Goal: Task Accomplishment & Management: Use online tool/utility

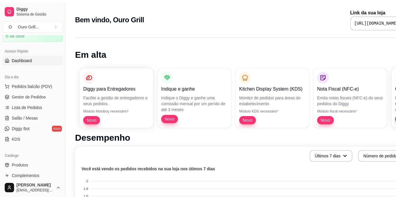
scroll to position [30, 0]
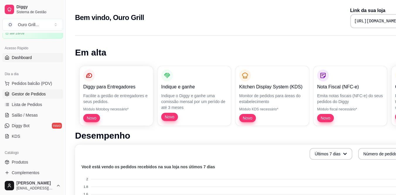
click at [44, 93] on span "Gestor de Pedidos" at bounding box center [29, 94] width 34 height 6
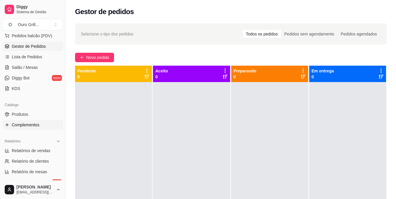
scroll to position [88, 0]
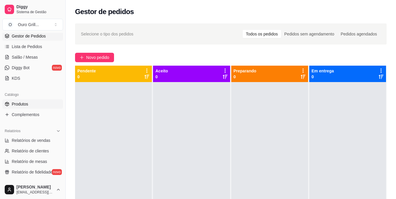
click at [20, 104] on span "Produtos" at bounding box center [20, 104] width 16 height 6
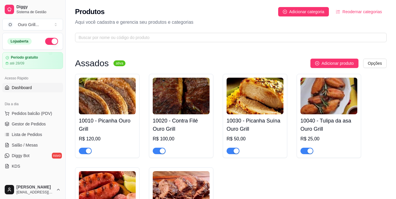
click at [25, 87] on span "Dashboard" at bounding box center [22, 88] width 20 height 6
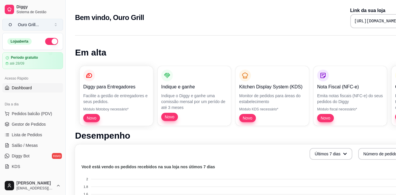
click at [57, 25] on button "O Ouro Grill ..." at bounding box center [32, 25] width 61 height 12
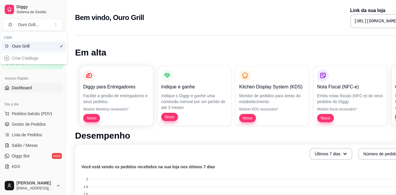
click at [16, 59] on div "Criar Catálogo" at bounding box center [33, 57] width 64 height 9
click at [6, 57] on div "Criar Catálogo" at bounding box center [33, 57] width 64 height 9
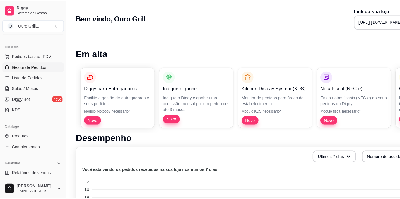
scroll to position [88, 0]
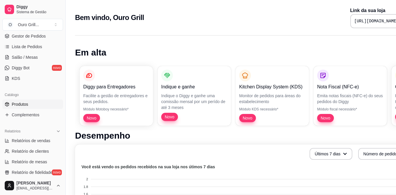
click at [16, 104] on span "Produtos" at bounding box center [20, 104] width 16 height 6
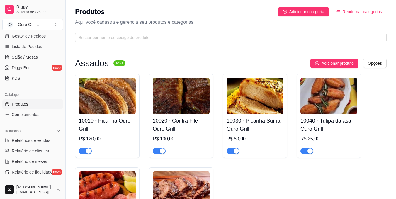
click at [108, 99] on img at bounding box center [107, 96] width 57 height 37
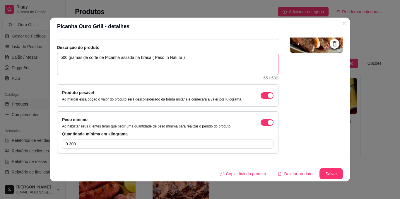
scroll to position [59, 0]
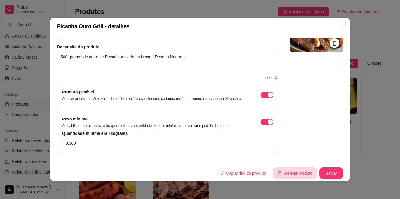
click at [290, 173] on button "Deletar produto" at bounding box center [295, 173] width 44 height 12
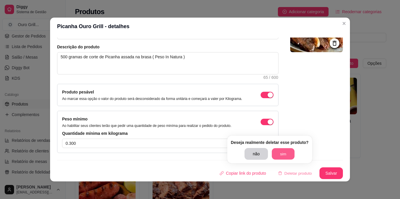
click at [282, 155] on button "sim" at bounding box center [283, 153] width 23 height 11
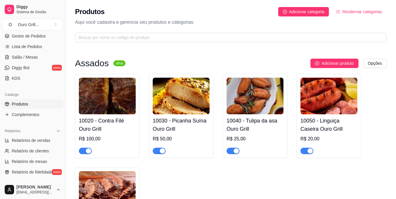
drag, startPoint x: 112, startPoint y: 141, endPoint x: 189, endPoint y: 163, distance: 80.7
click at [189, 163] on div "10020 - Contra Filé Ouro Grill R$ 100,00 10030 - Picanha Suína Ouro Grill R$ 50…" at bounding box center [230, 163] width 311 height 178
click at [121, 139] on div "R$ 100,00" at bounding box center [107, 138] width 57 height 7
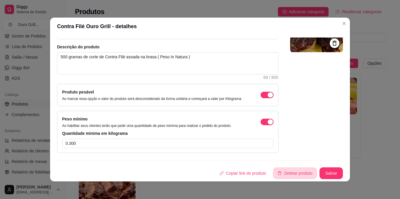
click at [290, 170] on button "Deletar produto" at bounding box center [295, 173] width 44 height 12
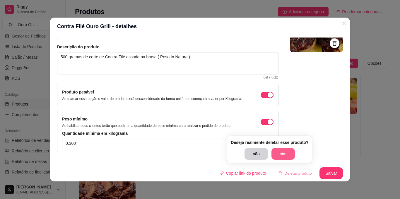
click at [286, 154] on button "sim" at bounding box center [283, 154] width 23 height 12
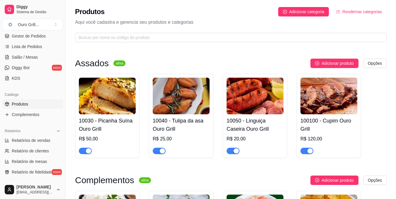
click at [96, 138] on div "R$ 50,00" at bounding box center [107, 138] width 57 height 7
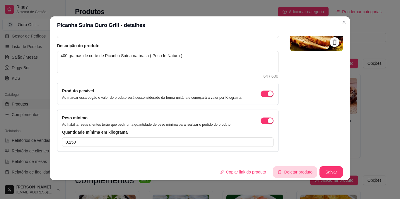
click at [288, 175] on button "Deletar produto" at bounding box center [295, 172] width 44 height 12
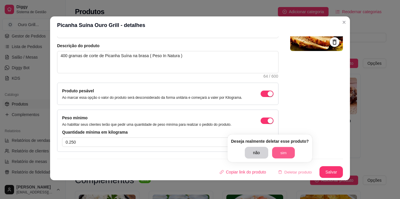
click at [287, 156] on button "sim" at bounding box center [283, 152] width 23 height 11
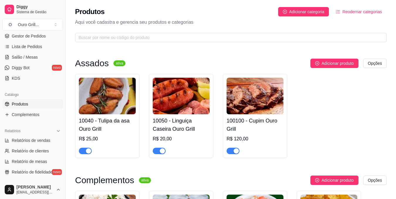
click at [112, 134] on div "10040 - Tulipa da asa Ouro Grill R$ 25,00" at bounding box center [107, 134] width 57 height 40
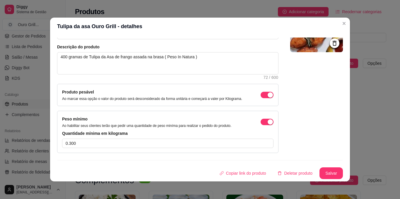
scroll to position [1, 0]
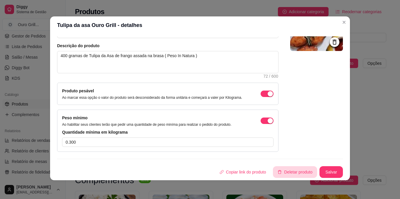
click at [287, 172] on button "Deletar produto" at bounding box center [295, 172] width 44 height 12
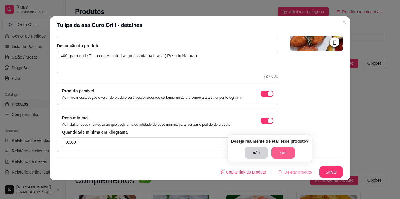
click at [285, 150] on button "sim" at bounding box center [283, 153] width 23 height 12
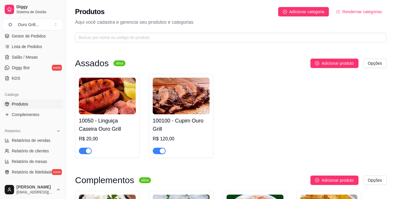
click at [108, 126] on h4 "10050 - Linguiça Caseira Ouro Grill" at bounding box center [107, 125] width 57 height 16
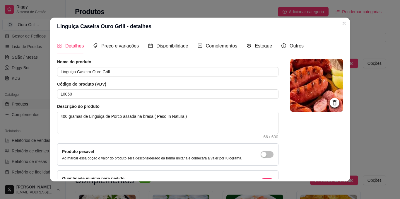
scroll to position [59, 0]
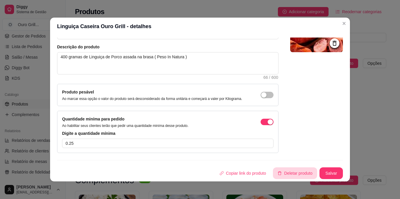
click at [291, 175] on button "Deletar produto" at bounding box center [295, 173] width 44 height 12
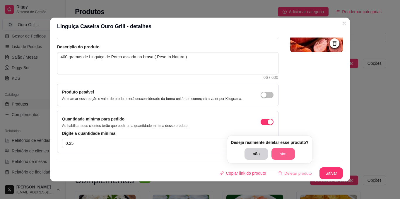
click at [287, 152] on button "sim" at bounding box center [283, 154] width 23 height 12
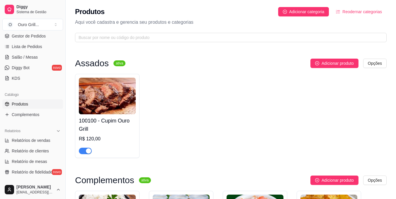
click at [108, 126] on h4 "100100 - Cupim Ouro Grill" at bounding box center [107, 125] width 57 height 16
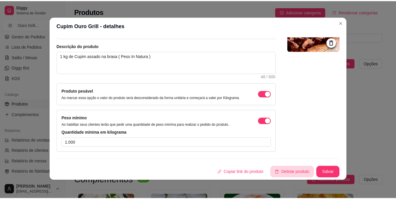
scroll to position [1, 0]
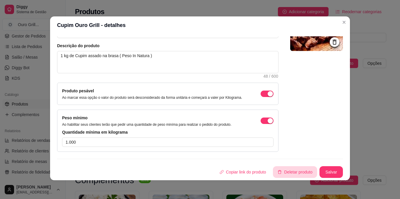
click at [296, 173] on button "Deletar produto" at bounding box center [295, 172] width 44 height 12
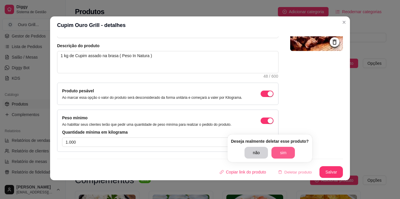
click at [290, 151] on button "sim" at bounding box center [283, 153] width 23 height 12
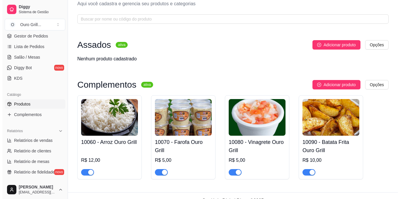
scroll to position [29, 0]
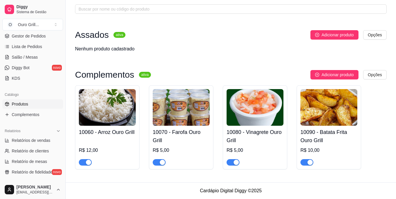
click at [101, 105] on img at bounding box center [107, 107] width 57 height 37
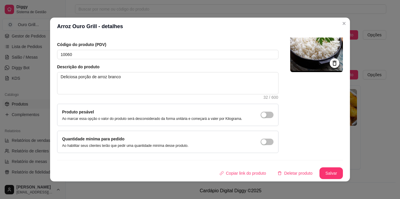
scroll to position [1, 0]
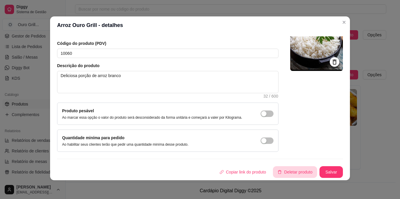
click at [293, 174] on button "Deletar produto" at bounding box center [295, 172] width 44 height 12
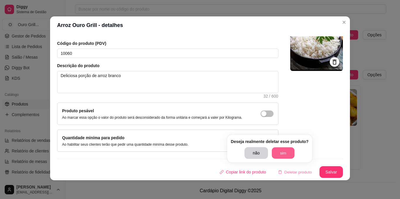
click at [285, 155] on button "sim" at bounding box center [283, 152] width 23 height 11
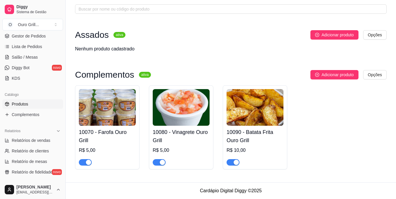
click at [119, 139] on h4 "10070 - Farofa Ouro Grill" at bounding box center [107, 136] width 57 height 16
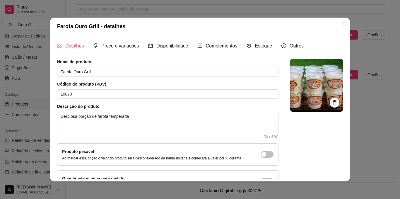
scroll to position [40, 0]
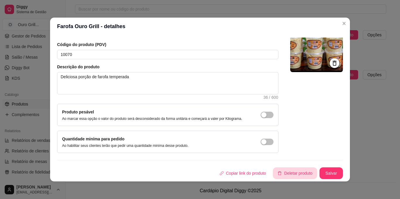
click at [298, 173] on button "Deletar produto" at bounding box center [295, 173] width 44 height 12
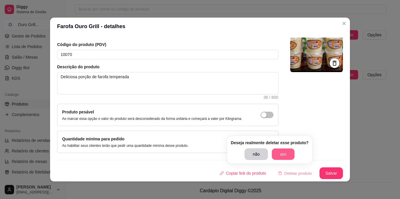
click at [281, 151] on button "sim" at bounding box center [283, 154] width 23 height 11
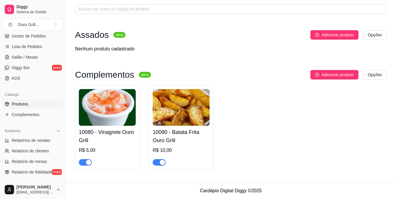
click at [120, 141] on h4 "10080 - Vinagrete Ouro Grill" at bounding box center [107, 136] width 57 height 16
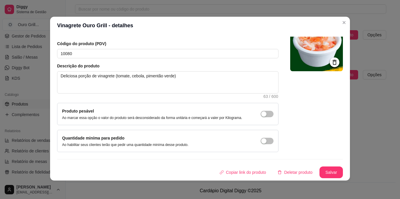
scroll to position [1, 0]
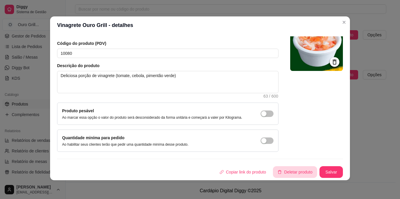
click at [295, 172] on button "Deletar produto" at bounding box center [295, 172] width 44 height 12
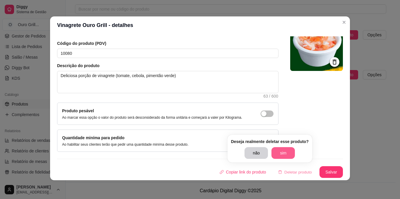
click at [288, 154] on button "sim" at bounding box center [283, 153] width 23 height 12
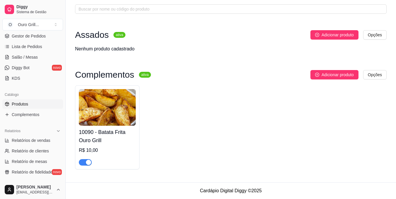
click at [115, 138] on h4 "10090 - Batata Frita Ouro Grill" at bounding box center [107, 136] width 57 height 16
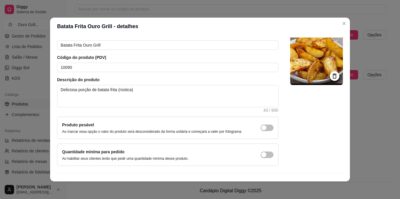
scroll to position [40, 0]
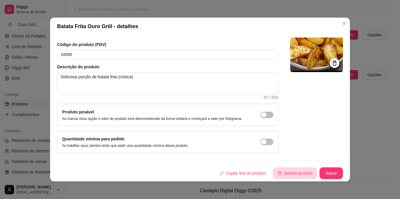
click at [289, 172] on button "Deletar produto" at bounding box center [295, 173] width 44 height 12
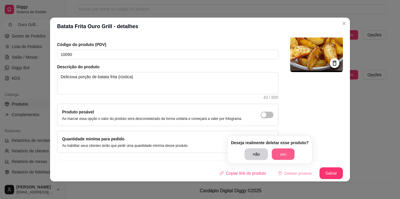
click at [278, 154] on button "sim" at bounding box center [283, 154] width 23 height 11
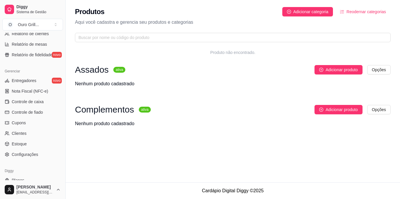
scroll to position [223, 0]
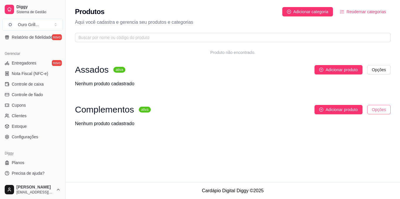
click at [387, 112] on html "Diggy Sistema de Gestão O Ouro Grill ... Loja aberta Período gratuito até 28/09…" at bounding box center [200, 99] width 400 height 199
click at [242, 127] on html "Diggy Sistema de Gestão O Ouro Grill ... Loja aberta Período gratuito até 28/09…" at bounding box center [200, 99] width 400 height 199
click at [379, 70] on html "Diggy Sistema de Gestão O Ouro Grill ... Loja aberta Período gratuito até 28/09…" at bounding box center [200, 99] width 400 height 199
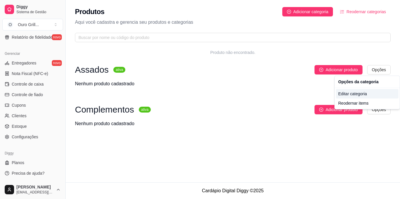
click at [344, 93] on div "Editar categoria" at bounding box center [367, 93] width 63 height 9
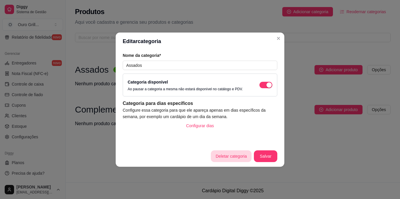
click at [224, 156] on button "Deletar categoria" at bounding box center [231, 156] width 41 height 12
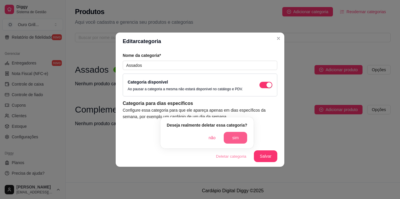
click at [227, 135] on button "sim" at bounding box center [235, 138] width 23 height 12
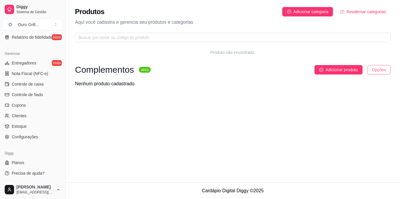
click at [381, 68] on html "Diggy Sistema de Gestão O Ouro Grill ... Loja aberta Período gratuito até 28/09…" at bounding box center [200, 99] width 400 height 199
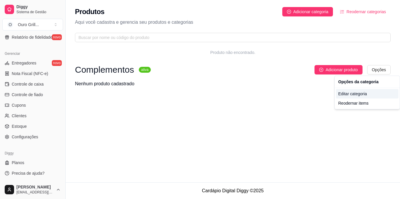
click at [350, 94] on div "Editar categoria" at bounding box center [367, 93] width 63 height 9
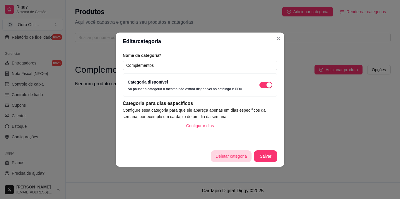
click at [230, 154] on button "Deletar categoria" at bounding box center [231, 156] width 41 height 12
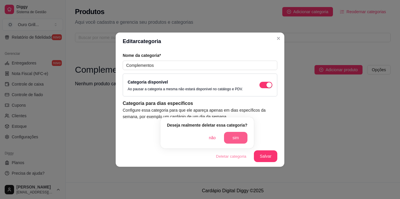
click at [231, 138] on button "sim" at bounding box center [235, 138] width 23 height 12
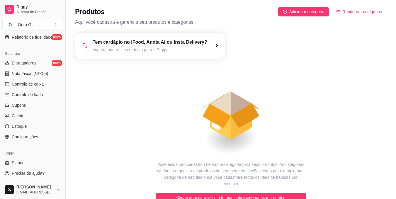
click at [214, 47] on icon "button" at bounding box center [216, 45] width 5 height 5
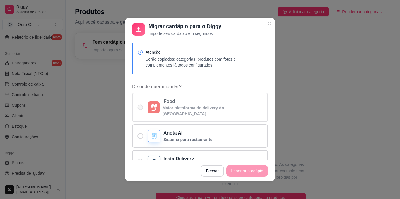
click at [135, 101] on label "iFood Maior plataforma de delivery do [GEOGRAPHIC_DATA]" at bounding box center [200, 107] width 136 height 29
click at [137, 108] on input "iFood Maior plataforma de delivery do [GEOGRAPHIC_DATA]" at bounding box center [139, 110] width 4 height 4
radio input "true"
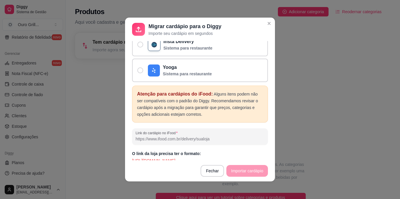
scroll to position [1, 0]
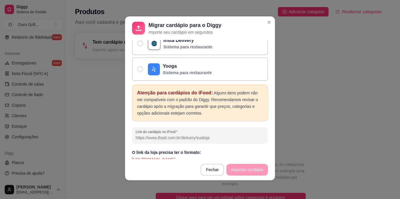
click at [223, 135] on input "Link do cardápio no iFood" at bounding box center [200, 138] width 129 height 6
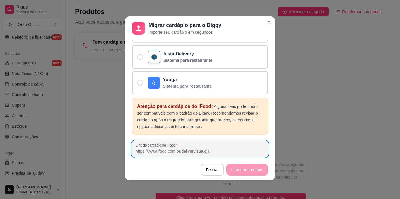
scroll to position [117, 0]
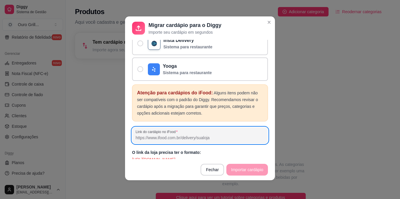
click at [216, 135] on input "Link do cardápio no iFood" at bounding box center [200, 138] width 129 height 6
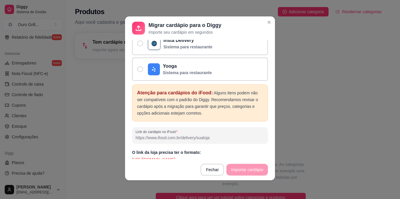
drag, startPoint x: 216, startPoint y: 133, endPoint x: 196, endPoint y: 132, distance: 20.5
click at [196, 135] on input "Link do cardápio no iFood" at bounding box center [200, 138] width 129 height 6
drag, startPoint x: 131, startPoint y: 153, endPoint x: 245, endPoint y: 152, distance: 113.7
click at [245, 156] on p "[URL][DOMAIN_NAME]" at bounding box center [200, 159] width 136 height 6
copy p "[URL][DOMAIN_NAME]"
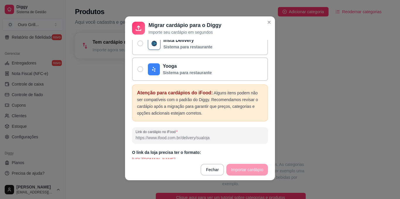
click at [148, 135] on input "Link do cardápio no iFood" at bounding box center [200, 138] width 129 height 6
paste input "[URL][DOMAIN_NAME]"
type input "[URL][DOMAIN_NAME]"
click at [248, 168] on footer "Fechar Importar cardápio" at bounding box center [200, 169] width 150 height 21
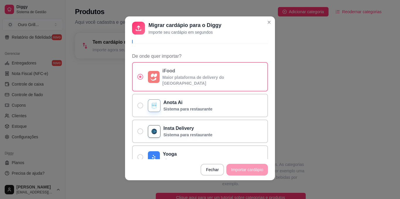
scroll to position [0, 0]
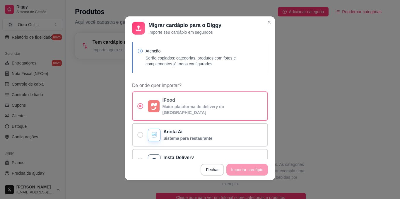
click at [142, 103] on label "iFood Maior plataforma de delivery do [GEOGRAPHIC_DATA]" at bounding box center [200, 105] width 136 height 29
click at [141, 107] on input "iFood Maior plataforma de delivery do [GEOGRAPHIC_DATA]" at bounding box center [139, 109] width 4 height 4
click at [140, 105] on span "De onde quer importar?" at bounding box center [140, 106] width 6 height 6
click at [140, 107] on input "iFood Maior plataforma de delivery do [GEOGRAPHIC_DATA]" at bounding box center [139, 109] width 4 height 4
click at [138, 134] on label "Anota Ai Sistema para restaurante" at bounding box center [200, 134] width 136 height 23
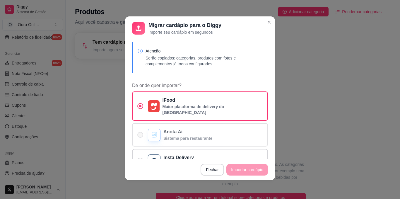
click at [138, 136] on input "Anota Ai Sistema para restaurante" at bounding box center [139, 138] width 4 height 4
radio input "true"
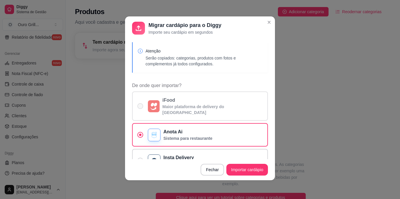
click at [140, 100] on label "iFood Maior plataforma de delivery do [GEOGRAPHIC_DATA]" at bounding box center [200, 105] width 136 height 29
click at [140, 107] on input "iFood Maior plataforma de delivery do [GEOGRAPHIC_DATA]" at bounding box center [139, 109] width 4 height 4
radio input "true"
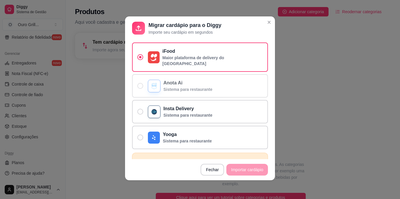
scroll to position [117, 0]
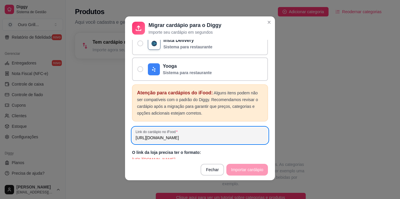
drag, startPoint x: 230, startPoint y: 136, endPoint x: 212, endPoint y: 129, distance: 19.3
click at [212, 129] on div "Link do cardápio no iFood [URL][DOMAIN_NAME]" at bounding box center [200, 135] width 136 height 16
click at [214, 135] on input "[URL][DOMAIN_NAME]" at bounding box center [200, 138] width 129 height 6
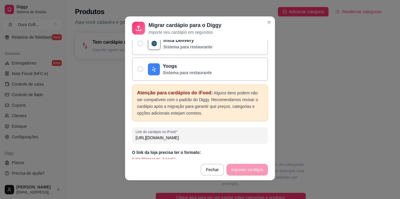
drag, startPoint x: 231, startPoint y: 133, endPoint x: 134, endPoint y: 131, distance: 97.3
click at [136, 135] on input "[URL][DOMAIN_NAME]" at bounding box center [200, 138] width 129 height 6
paste input "[DOMAIN_NAME][URL]"
click at [246, 173] on footer "Fechar Importar cardápio" at bounding box center [200, 169] width 150 height 21
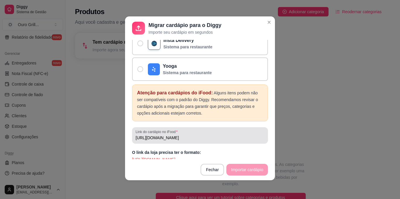
click at [203, 135] on input "[URL][DOMAIN_NAME]" at bounding box center [200, 138] width 129 height 6
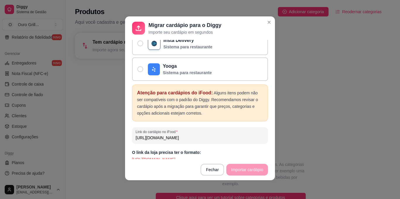
drag, startPoint x: 203, startPoint y: 132, endPoint x: 122, endPoint y: 133, distance: 81.2
click at [122, 133] on div "Migrar cardápio para o Diggy Importe seu cardápio em segundos Atenção Serão cop…" at bounding box center [200, 99] width 400 height 199
paste input "catalog/products"
click at [247, 170] on footer "Fechar Importar cardápio" at bounding box center [200, 169] width 150 height 21
drag, startPoint x: 227, startPoint y: 134, endPoint x: 147, endPoint y: 137, distance: 80.3
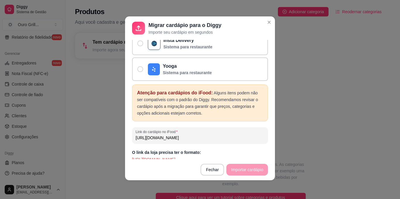
click at [147, 137] on div "Link do cardápio no iFood [URL][DOMAIN_NAME]" at bounding box center [200, 135] width 136 height 16
type input "h"
click at [223, 135] on input "Link do cardápio no iFood" at bounding box center [200, 138] width 129 height 6
click at [214, 135] on input "Link do cardápio no iFood" at bounding box center [200, 138] width 129 height 6
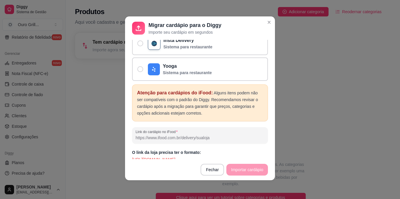
drag, startPoint x: 130, startPoint y: 154, endPoint x: 231, endPoint y: 152, distance: 100.8
click at [231, 156] on p "[URL][DOMAIN_NAME]" at bounding box center [200, 159] width 136 height 6
copy p "[URL][DOMAIN_NAME]"
click at [137, 135] on input "Link do cardápio no iFood" at bounding box center [200, 138] width 129 height 6
paste input "[URL][DOMAIN_NAME]"
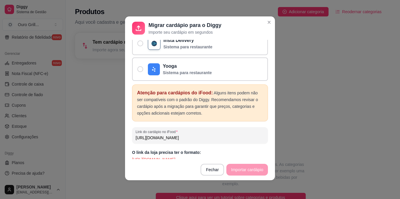
click at [197, 135] on input "[URL][DOMAIN_NAME]" at bounding box center [200, 138] width 129 height 6
drag, startPoint x: 212, startPoint y: 130, endPoint x: 127, endPoint y: 137, distance: 85.3
click at [132, 137] on div "Link do cardápio no iFood [URL][DOMAIN_NAME]" at bounding box center [200, 135] width 136 height 16
paste input "[DOMAIN_NAME][URL]"
drag, startPoint x: 200, startPoint y: 131, endPoint x: 147, endPoint y: 135, distance: 52.9
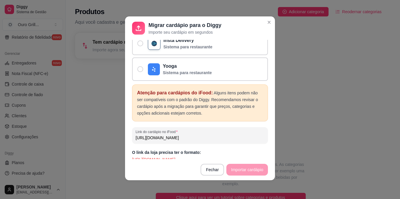
click at [147, 135] on div "[URL][DOMAIN_NAME]" at bounding box center [200, 135] width 129 height 12
type input "[URL][DOMAIN_NAME]"
